Goal: Information Seeking & Learning: Learn about a topic

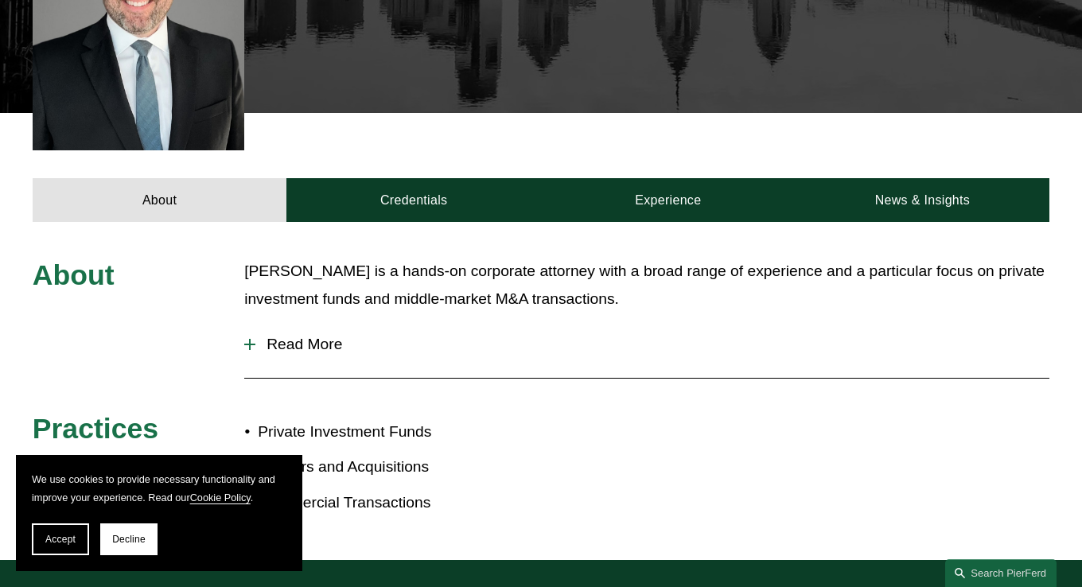
scroll to position [807, 0]
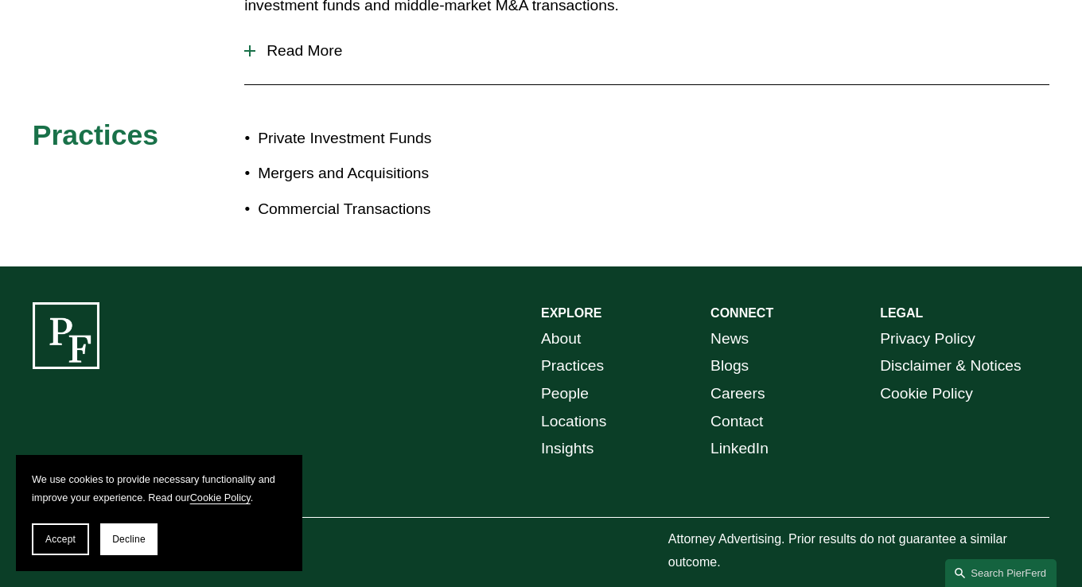
click at [251, 45] on div at bounding box center [249, 50] width 11 height 11
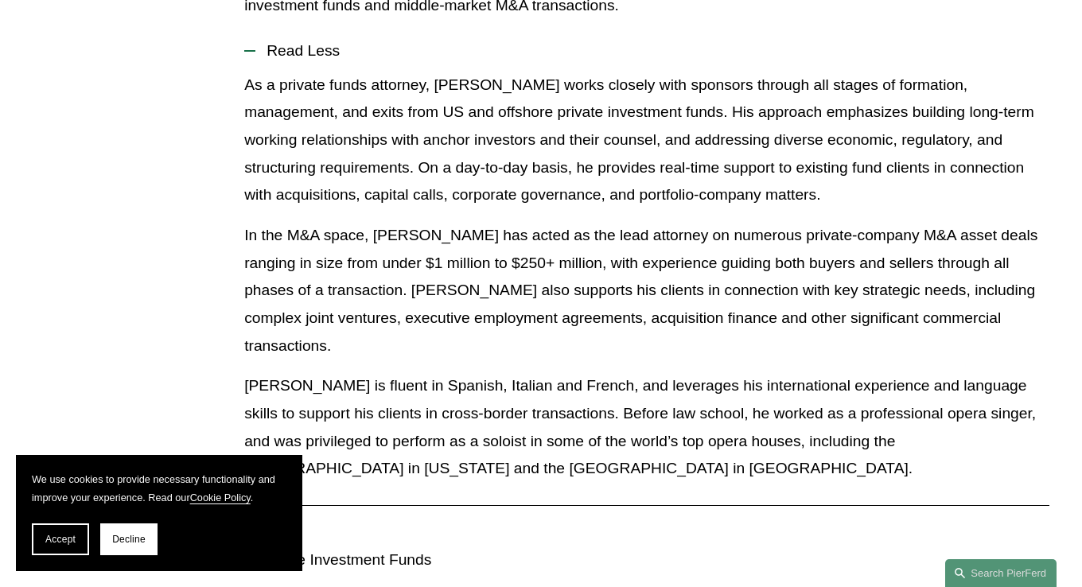
click at [543, 164] on p "As a private funds attorney, [PERSON_NAME] works closely with sponsors through …" at bounding box center [646, 141] width 805 height 138
click at [79, 544] on button "Accept" at bounding box center [60, 540] width 57 height 32
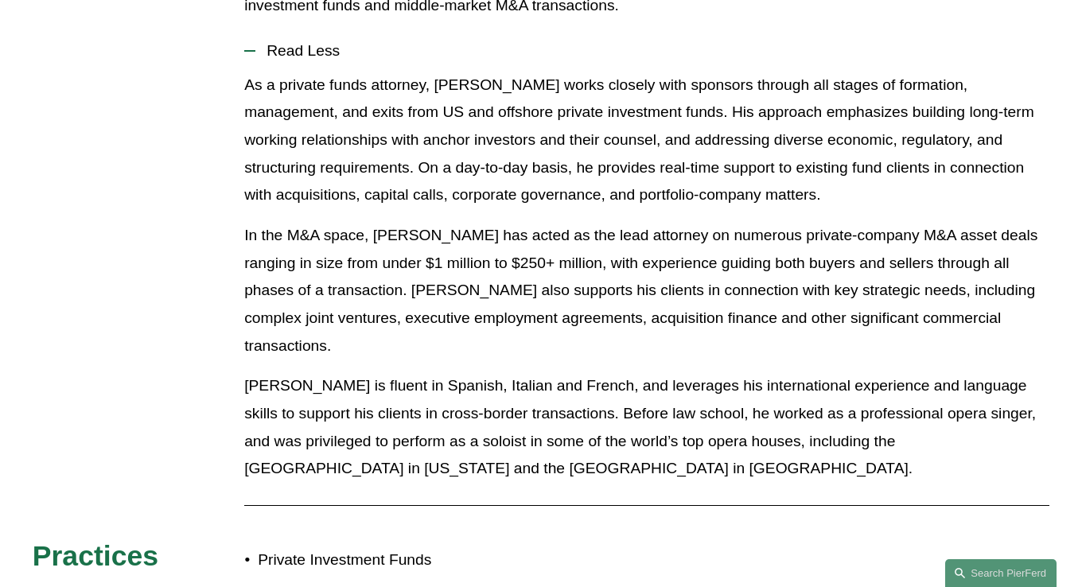
click at [578, 372] on p "[PERSON_NAME] is fluent in Spanish, Italian and French, and leverages his inter…" at bounding box center [646, 427] width 805 height 111
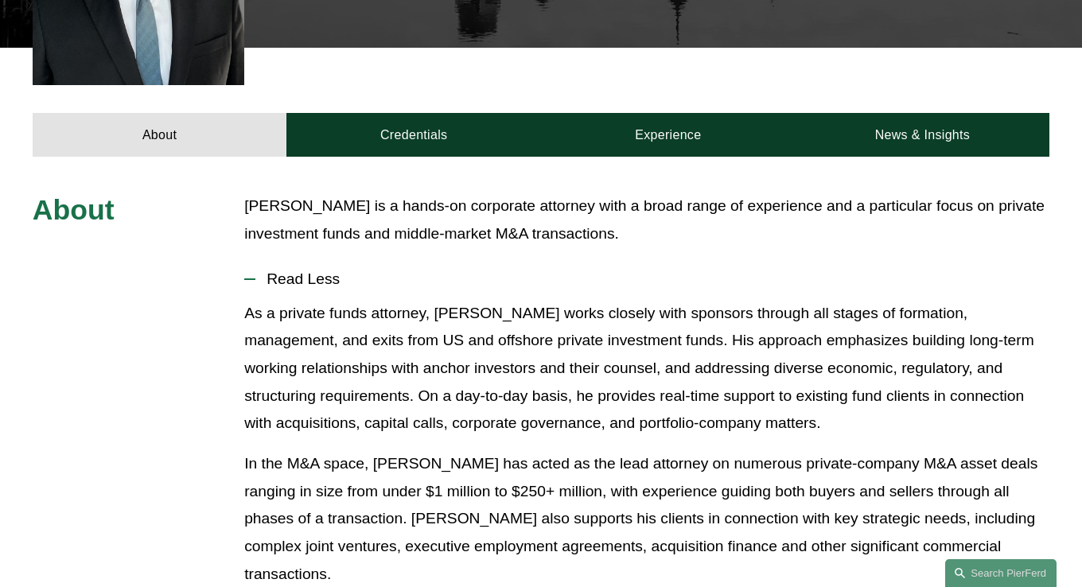
scroll to position [520, 0]
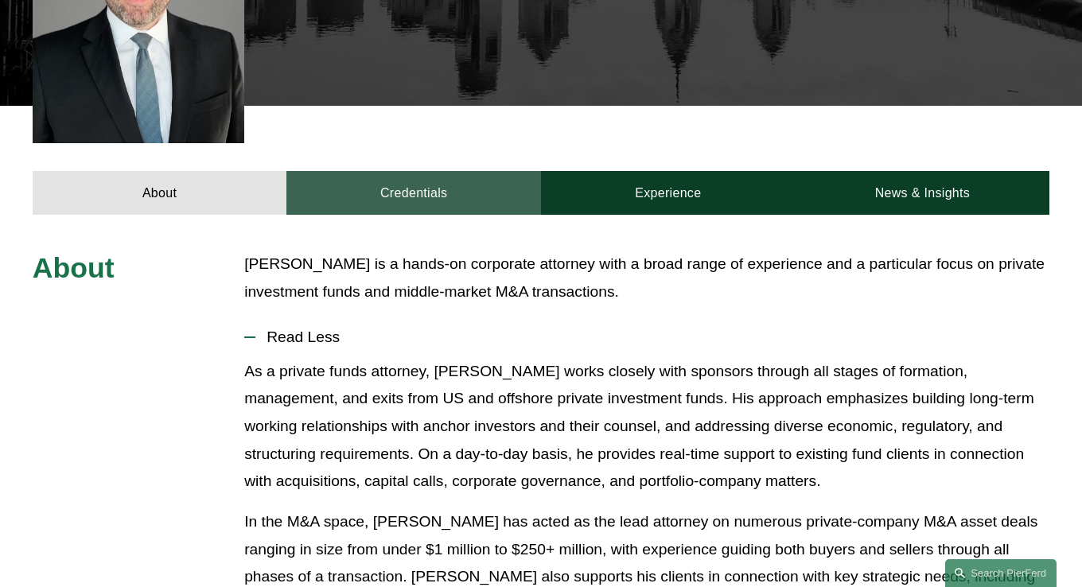
click at [415, 175] on link "Credentials" at bounding box center [413, 193] width 255 height 44
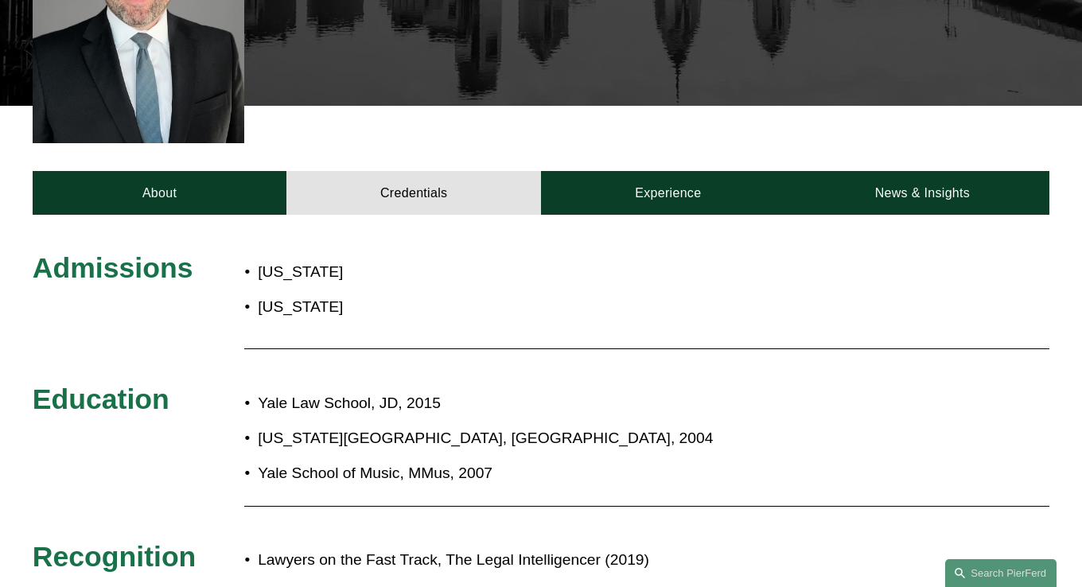
click at [454, 294] on p "[US_STATE]" at bounding box center [442, 308] width 368 height 28
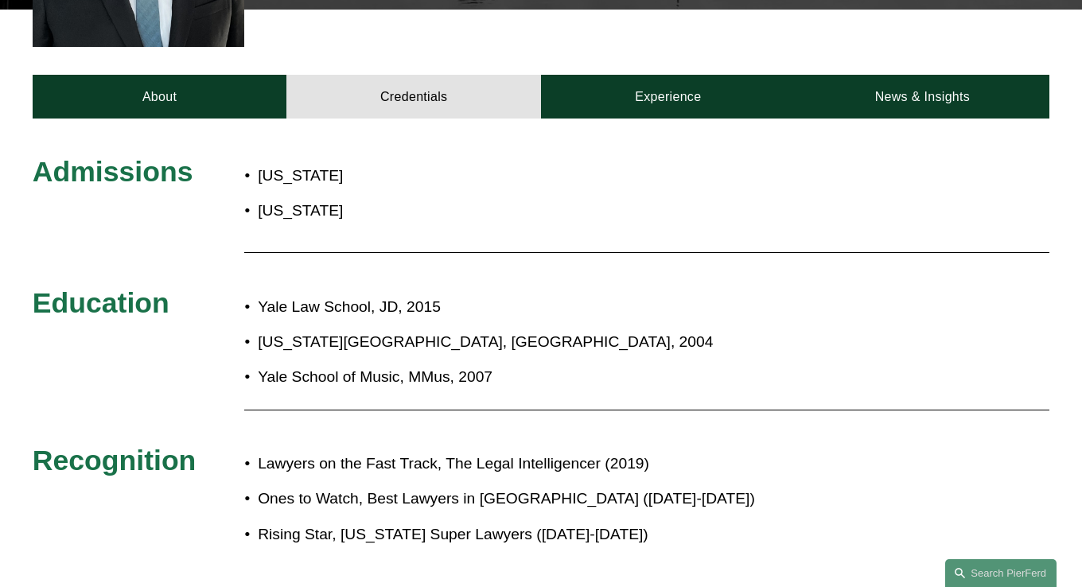
scroll to position [648, 0]
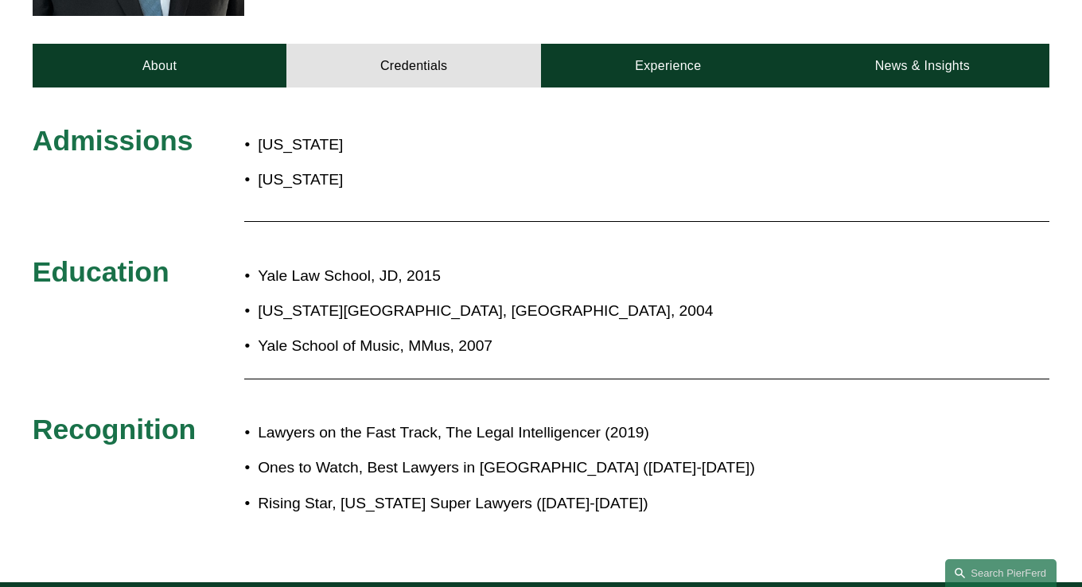
click at [555, 298] on p "[US_STATE][GEOGRAPHIC_DATA], [GEOGRAPHIC_DATA], 2004" at bounding box center [590, 312] width 664 height 28
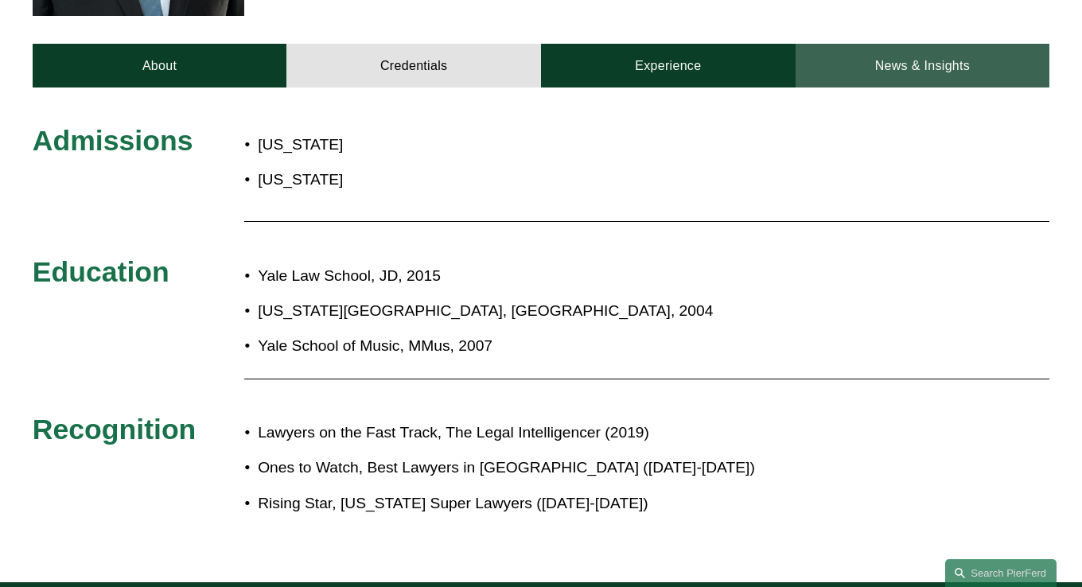
click at [903, 44] on link "News & Insights" at bounding box center [923, 66] width 255 height 44
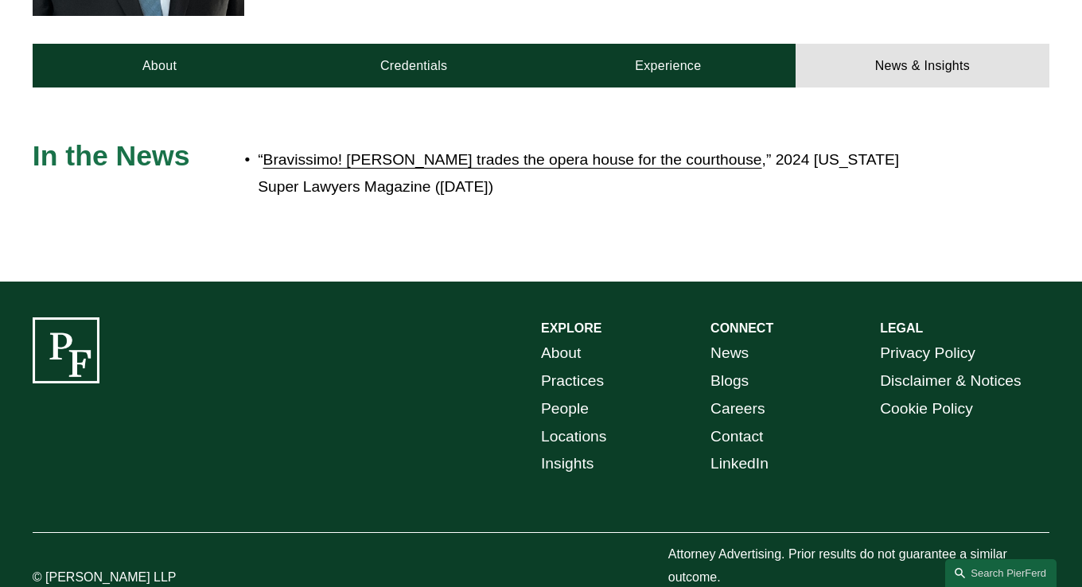
click at [705, 151] on link "Bravissimo! [PERSON_NAME] trades the opera house for the courthouse" at bounding box center [512, 159] width 499 height 17
